Goal: Navigation & Orientation: Go to known website

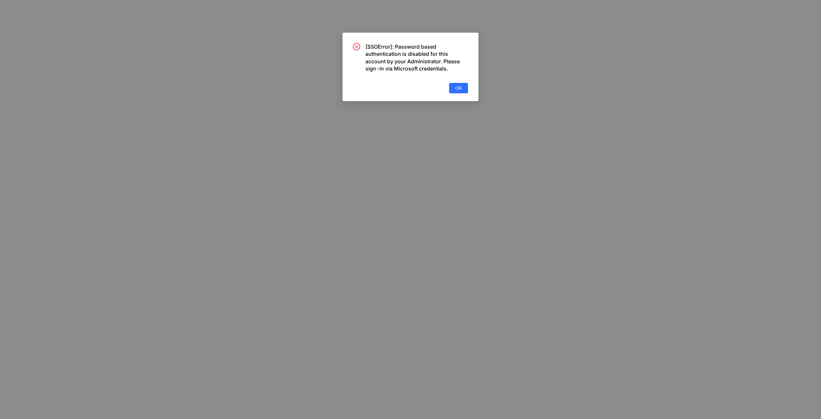
click at [448, 90] on div "[SSOError]: Password based authentication is disabled for this account by your …" at bounding box center [410, 68] width 115 height 50
click at [453, 90] on button "OK" at bounding box center [458, 88] width 19 height 10
